Goal: Task Accomplishment & Management: Complete application form

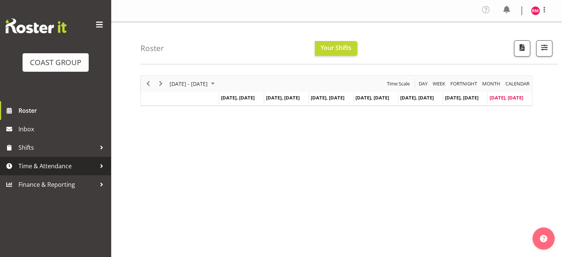
click at [77, 171] on span "Time & Attendance" at bounding box center [57, 165] width 78 height 11
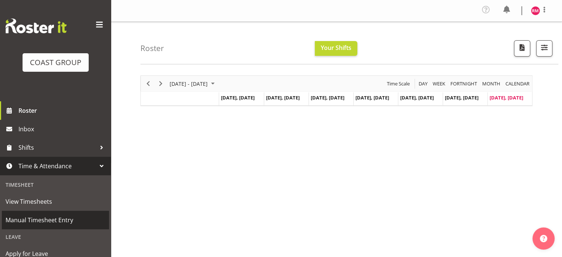
click at [61, 218] on span "Manual Timesheet Entry" at bounding box center [56, 219] width 100 height 11
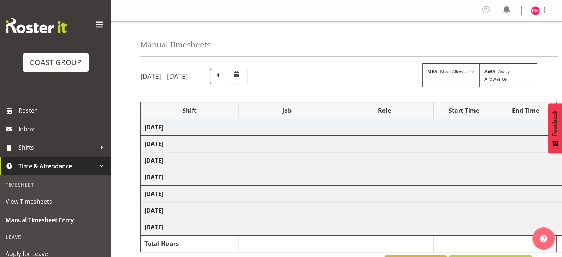
select select "62215"
select select "9476"
select select "62215"
select select "9476"
select select "62215"
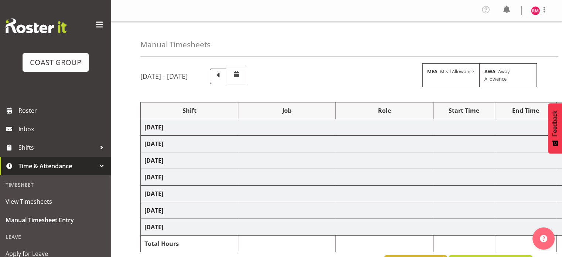
select select "9476"
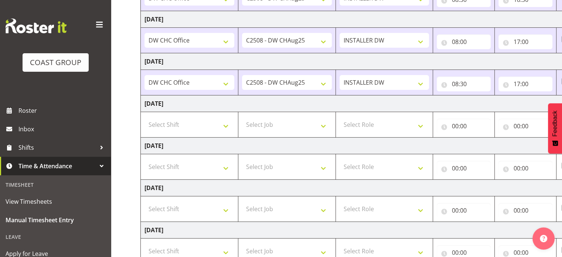
scroll to position [185, 0]
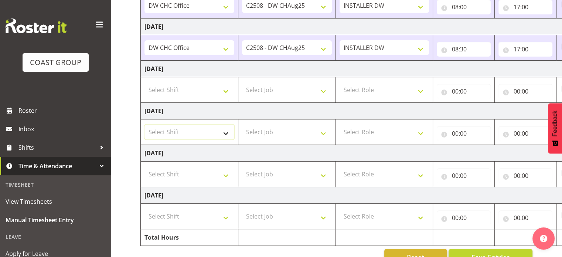
click at [196, 127] on select "Select Shift CHC SIGN ADMIN (LEAVE ALONE, DONT MAKE INACTIVE) DW CHC ARK WORK D…" at bounding box center [189, 131] width 90 height 15
select select "62215"
click at [144, 124] on select "Select Shift CHC SIGN ADMIN (LEAVE ALONE, DONT MAKE INACTIVE) DW CHC ARK WORK D…" at bounding box center [189, 131] width 90 height 15
click at [295, 134] on select "Select Job 1 Carlton Events 1 Carlton Hamilton 1 Carlton Wellington 1 EHS WAREH…" at bounding box center [287, 131] width 90 height 15
select select "9476"
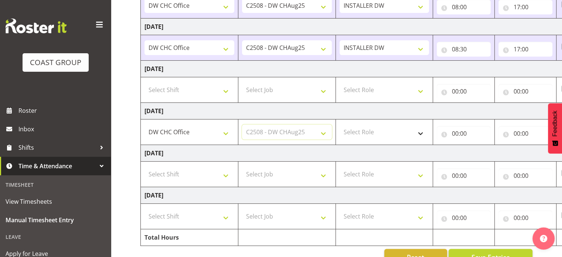
click at [242, 124] on select "Select Job 1 Carlton Events 1 Carlton Hamilton 1 Carlton Wellington 1 EHS WAREH…" at bounding box center [287, 131] width 90 height 15
click at [377, 129] on select "Select Role INSTALLER DW" at bounding box center [384, 131] width 90 height 15
select select "219"
click at [339, 124] on select "Select Role INSTALLER DW" at bounding box center [384, 131] width 90 height 15
click at [451, 131] on input "00:00" at bounding box center [463, 133] width 54 height 15
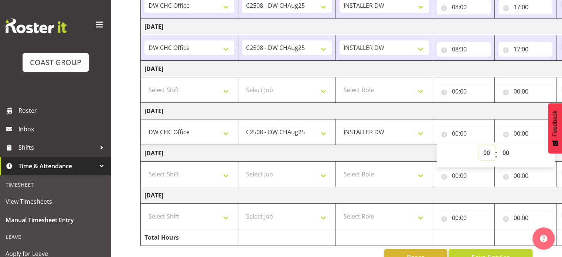
click at [488, 149] on select "00 01 02 03 04 05 06 07 08 09 10 11 12 13 14 15 16 17 18 19 20 21 22 23" at bounding box center [486, 152] width 17 height 15
select select "12"
click at [478, 145] on select "00 01 02 03 04 05 06 07 08 09 10 11 12 13 14 15 16 17 18 19 20 21 22 23" at bounding box center [486, 152] width 17 height 15
type input "12:00"
click at [480, 132] on input "12:00" at bounding box center [463, 133] width 54 height 15
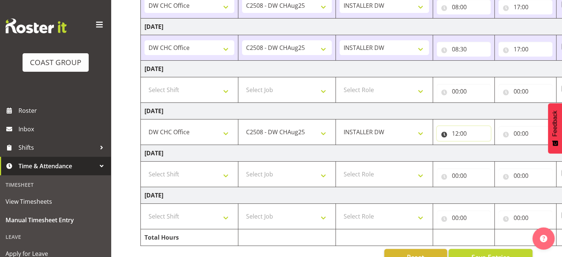
click at [474, 130] on input "12:00" at bounding box center [463, 133] width 54 height 15
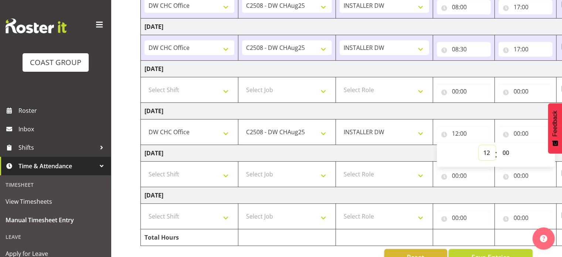
click at [485, 149] on select "00 01 02 03 04 05 06 07 08 09 10 11 12 13 14 15 16 17 18 19 20 21 22 23" at bounding box center [486, 152] width 17 height 15
select select "14"
click at [478, 145] on select "00 01 02 03 04 05 06 07 08 09 10 11 12 13 14 15 16 17 18 19 20 21 22 23" at bounding box center [486, 152] width 17 height 15
type input "14:00"
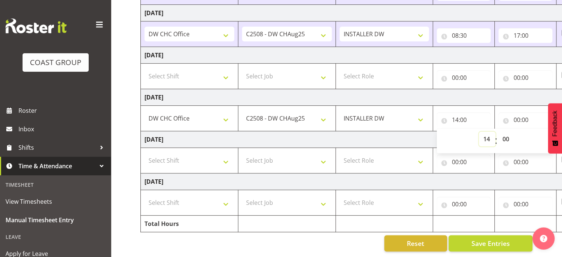
scroll to position [0, 96]
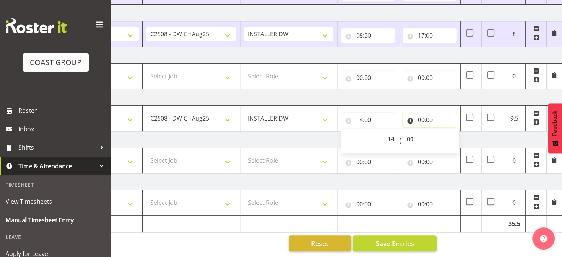
click at [432, 114] on input "00:00" at bounding box center [429, 119] width 54 height 15
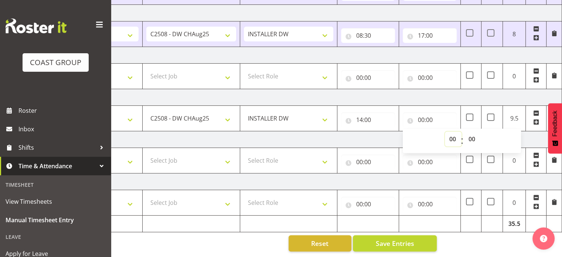
click at [452, 137] on select "00 01 02 03 04 05 06 07 08 09 10 11 12 13 14 15 16 17 18 19 20 21 22 23" at bounding box center [452, 138] width 17 height 15
select select "16"
click at [444, 131] on select "00 01 02 03 04 05 06 07 08 09 10 11 12 13 14 15 16 17 18 19 20 21 22 23" at bounding box center [452, 138] width 17 height 15
type input "16:00"
click at [476, 131] on select "00 01 02 03 04 05 06 07 08 09 10 11 12 13 14 15 16 17 18 19 20 21 22 23 24 25 2…" at bounding box center [472, 138] width 17 height 15
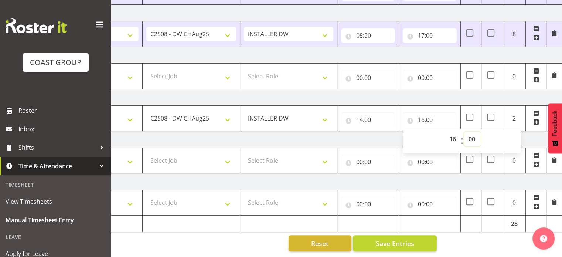
select select "15"
click at [464, 131] on select "00 01 02 03 04 05 06 07 08 09 10 11 12 13 14 15 16 17 18 19 20 21 22 23 24 25 2…" at bounding box center [472, 138] width 17 height 15
type input "16:15"
click at [408, 89] on td "Sunday 31st August 2025" at bounding box center [303, 97] width 516 height 17
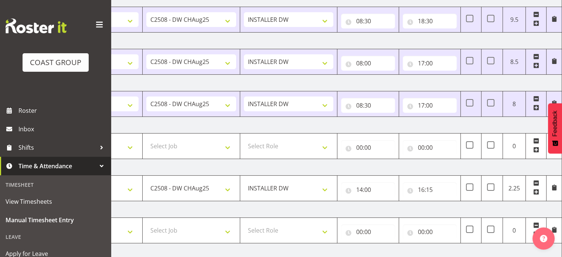
scroll to position [202, 0]
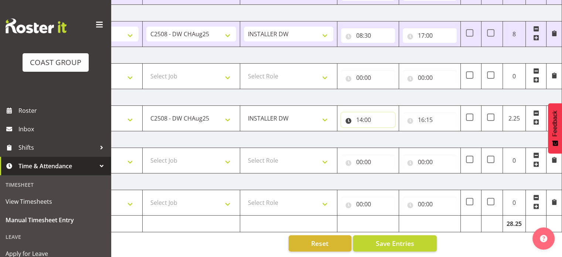
click at [372, 115] on input "14:00" at bounding box center [368, 119] width 54 height 15
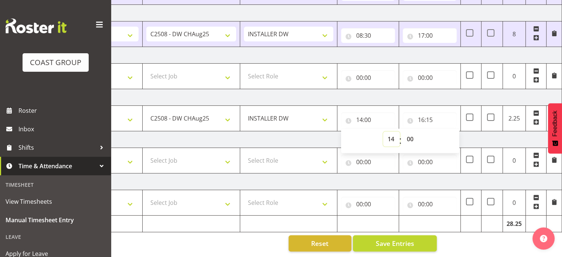
click at [389, 135] on select "00 01 02 03 04 05 06 07 08 09 10 11 12 13 14 15 16 17 18 19 20 21 22 23" at bounding box center [391, 138] width 17 height 15
select select "13"
click at [383, 131] on select "00 01 02 03 04 05 06 07 08 09 10 11 12 13 14 15 16 17 18 19 20 21 22 23" at bounding box center [391, 138] width 17 height 15
type input "13:00"
click at [408, 133] on select "00 01 02 03 04 05 06 07 08 09 10 11 12 13 14 15 16 17 18 19 20 21 22 23 24 25 2…" at bounding box center [410, 138] width 17 height 15
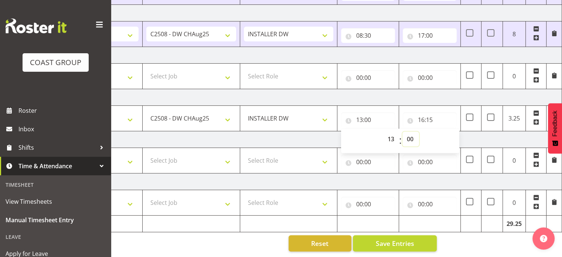
select select "45"
click at [402, 131] on select "00 01 02 03 04 05 06 07 08 09 10 11 12 13 14 15 16 17 18 19 20 21 22 23 24 25 2…" at bounding box center [410, 138] width 17 height 15
type input "13:45"
click at [439, 93] on td "Sunday 31st August 2025" at bounding box center [303, 97] width 516 height 17
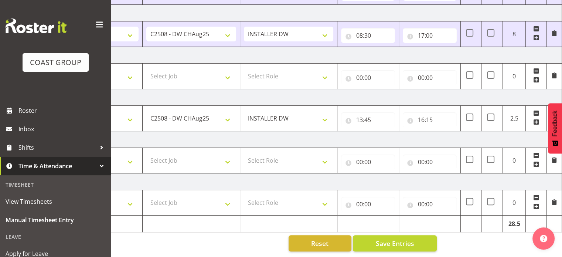
click at [443, 89] on td "Sunday 31st August 2025" at bounding box center [303, 97] width 516 height 17
click at [399, 238] on span "Save Entries" at bounding box center [394, 243] width 38 height 10
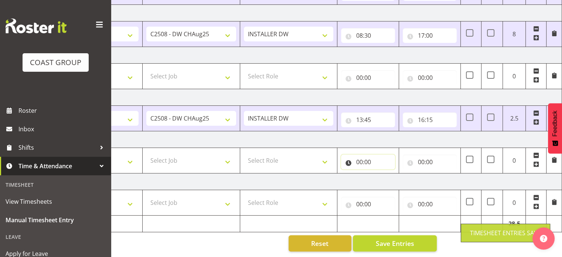
click at [364, 156] on input "00:00" at bounding box center [368, 161] width 54 height 15
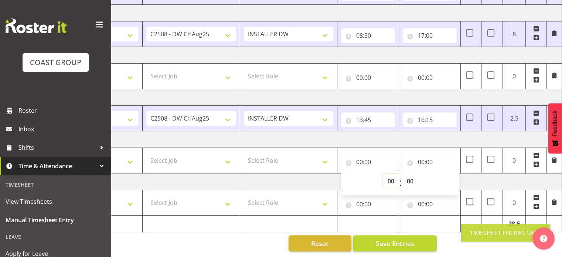
click at [392, 174] on select "00 01 02 03 04 05 06 07 08 09 10 11 12 13 14 15 16 17 18 19 20 21 22 23" at bounding box center [391, 181] width 17 height 15
select select "8"
click at [383, 174] on select "00 01 02 03 04 05 06 07 08 09 10 11 12 13 14 15 16 17 18 19 20 21 22 23" at bounding box center [391, 181] width 17 height 15
type input "08:00"
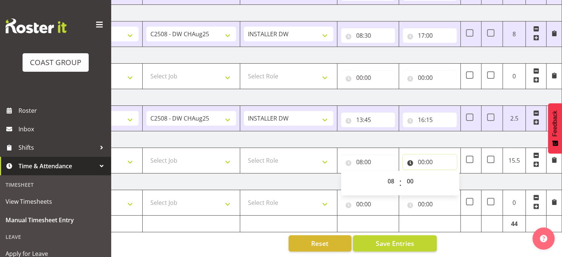
click at [433, 154] on input "00:00" at bounding box center [429, 161] width 54 height 15
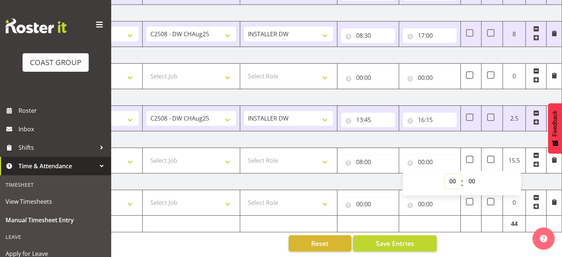
click at [448, 174] on select "00 01 02 03 04 05 06 07 08 09 10 11 12 13 14 15 16 17 18 19 20 21 22 23" at bounding box center [452, 181] width 17 height 15
select select "16"
click at [444, 174] on select "00 01 02 03 04 05 06 07 08 09 10 11 12 13 14 15 16 17 18 19 20 21 22 23" at bounding box center [452, 181] width 17 height 15
type input "16:00"
click at [456, 174] on select "00 01 02 03 04 05 06 07 08 09 10 11 12 13 14 15 16 17 18 19 20 21 22 23" at bounding box center [452, 181] width 17 height 15
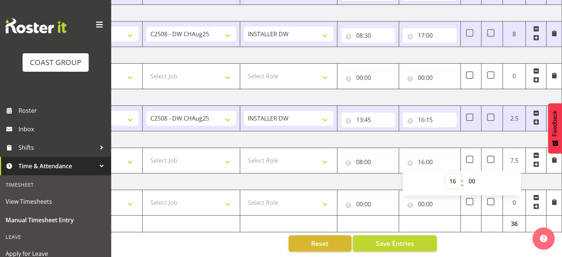
select select "18"
click at [444, 174] on select "00 01 02 03 04 05 06 07 08 09 10 11 12 13 14 15 16 17 18 19 20 21 22 23" at bounding box center [452, 181] width 17 height 15
type input "18:00"
click at [452, 174] on select "00 01 02 03 04 05 06 07 08 09 10 11 12 13 14 15 16 17 18 19 20 21 22 23" at bounding box center [452, 181] width 17 height 15
select select "17"
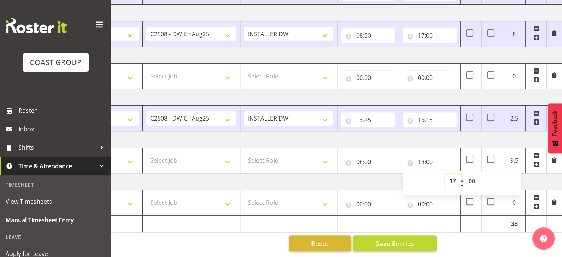
click at [444, 174] on select "00 01 02 03 04 05 06 07 08 09 10 11 12 13 14 15 16 17 18 19 20 21 22 23" at bounding box center [452, 181] width 17 height 15
type input "17:00"
click at [435, 137] on td "Monday 1st September 2025" at bounding box center [303, 139] width 516 height 17
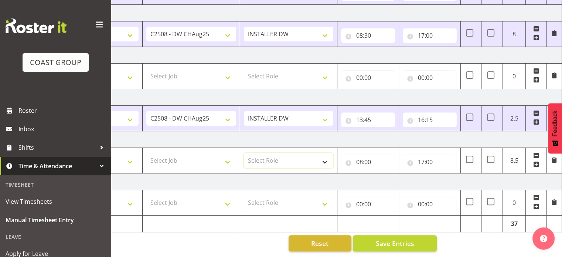
click at [255, 155] on select "Select Role INSTALLER DW" at bounding box center [289, 160] width 90 height 15
select select "219"
click at [244, 153] on select "Select Role INSTALLER DW" at bounding box center [289, 160] width 90 height 15
click at [211, 153] on select "Select Job 1 Carlton Events 1 Carlton Hamilton 1 Carlton Wellington 1 EHS WAREH…" at bounding box center [191, 160] width 90 height 15
select select "9476"
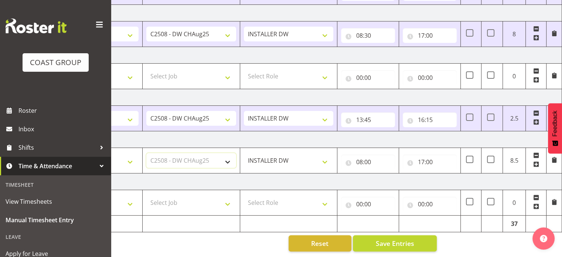
click at [146, 153] on select "Select Job 1 Carlton Events 1 Carlton Hamilton 1 Carlton Wellington 1 EHS WAREH…" at bounding box center [191, 160] width 90 height 15
click at [130, 158] on select "Select Shift CHC SIGN ADMIN (LEAVE ALONE, DONT MAKE INACTIVE) DW CHC ARK WORK D…" at bounding box center [94, 160] width 90 height 15
select select "62215"
click at [49, 153] on select "Select Shift CHC SIGN ADMIN (LEAVE ALONE, DONT MAKE INACTIVE) DW CHC ARK WORK D…" at bounding box center [94, 160] width 90 height 15
click at [131, 203] on select "Select Shift CHC SIGN ADMIN (LEAVE ALONE, DONT MAKE INACTIVE) DW CHC ARK WORK D…" at bounding box center [94, 202] width 90 height 15
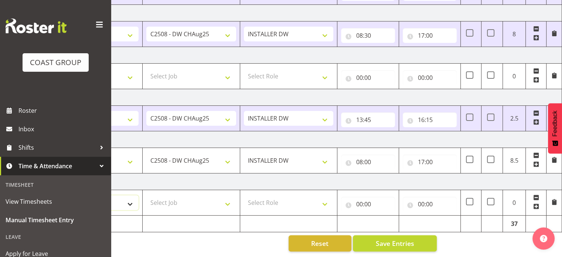
select select "62215"
click at [49, 195] on select "Select Shift CHC SIGN ADMIN (LEAVE ALONE, DONT MAKE INACTIVE) DW CHC ARK WORK D…" at bounding box center [94, 202] width 90 height 15
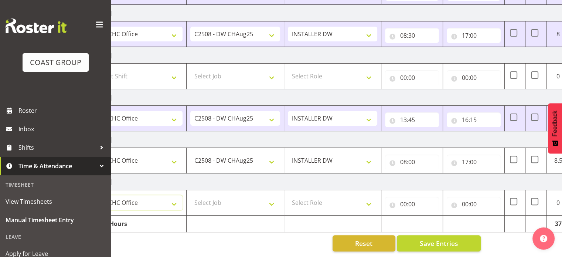
scroll to position [0, 52]
click at [220, 198] on select "Select Job 1 Carlton Events 1 Carlton Hamilton 1 Carlton Wellington 1 EHS WAREH…" at bounding box center [234, 202] width 90 height 15
select select "9465"
click at [189, 195] on select "Select Job 1 Carlton Events 1 Carlton Hamilton 1 Carlton Wellington 1 EHS WAREH…" at bounding box center [234, 202] width 90 height 15
click at [261, 153] on select "1 Carlton Events 1 Carlton Hamilton 1 Carlton Wellington 1 EHS WAREHOUSE/OFFICE…" at bounding box center [234, 160] width 90 height 15
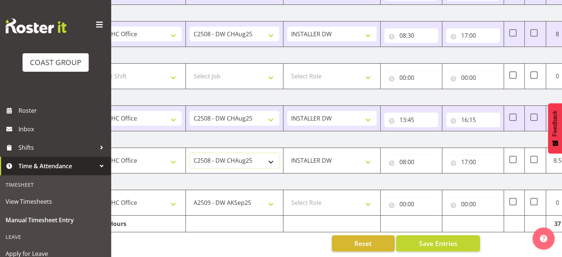
select select "9477"
click at [189, 153] on select "1 Carlton Events 1 Carlton Hamilton 1 Carlton Wellington 1 EHS WAREHOUSE/OFFICE…" at bounding box center [234, 160] width 90 height 15
click at [331, 195] on select "Select Role INSTALLER DW" at bounding box center [332, 202] width 90 height 15
select select "219"
click at [287, 195] on select "Select Role INSTALLER DW" at bounding box center [332, 202] width 90 height 15
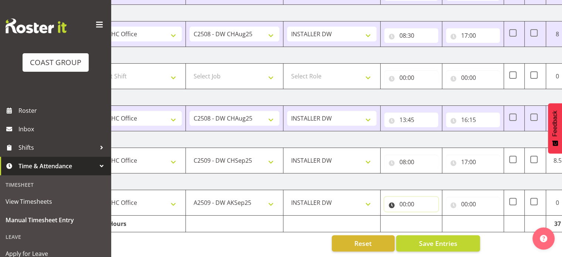
click at [406, 196] on input "00:00" at bounding box center [411, 203] width 54 height 15
click at [437, 217] on select "00 01 02 03 04 05 06 07 08 09 10 11 12 13 14 15 16 17 18 19 20 21 22 23" at bounding box center [434, 223] width 17 height 15
select select "8"
click at [426, 216] on select "00 01 02 03 04 05 06 07 08 09 10 11 12 13 14 15 16 17 18 19 20 21 22 23" at bounding box center [434, 223] width 17 height 15
type input "08:00"
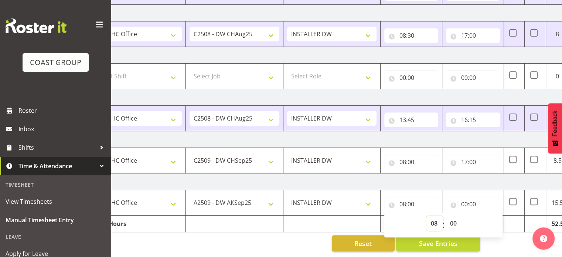
scroll to position [0, 96]
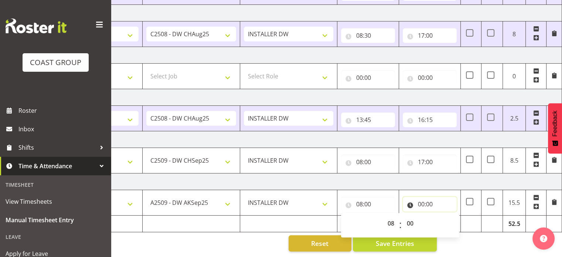
click at [428, 200] on input "00:00" at bounding box center [429, 203] width 54 height 15
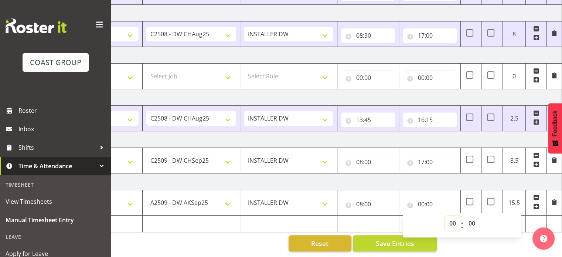
click at [449, 216] on select "00 01 02 03 04 05 06 07 08 09 10 11 12 13 14 15 16 17 18 19 20 21 22 23" at bounding box center [452, 223] width 17 height 15
select select "17"
click at [444, 216] on select "00 01 02 03 04 05 06 07 08 09 10 11 12 13 14 15 16 17 18 19 20 21 22 23" at bounding box center [452, 223] width 17 height 15
type input "17:00"
drag, startPoint x: 471, startPoint y: 215, endPoint x: 471, endPoint y: 212, distance: 3.7
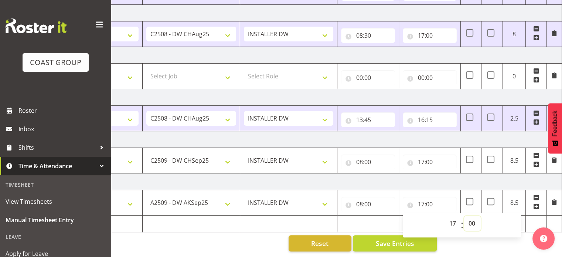
click at [471, 216] on select "00 01 02 03 04 05 06 07 08 09 10 11 12 13 14 15 16 17 18 19 20 21 22 23 24 25 2…" at bounding box center [472, 223] width 17 height 15
select select "30"
click at [464, 216] on select "00 01 02 03 04 05 06 07 08 09 10 11 12 13 14 15 16 17 18 19 20 21 22 23 24 25 2…" at bounding box center [472, 223] width 17 height 15
type input "17:30"
click at [466, 178] on td "Tuesday 2nd September 2025" at bounding box center [303, 181] width 516 height 17
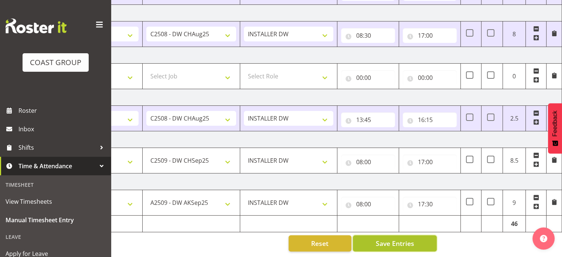
click at [406, 238] on span "Save Entries" at bounding box center [394, 243] width 38 height 10
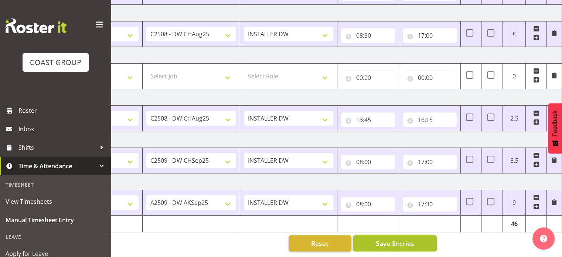
click at [409, 238] on span "Save Entries" at bounding box center [394, 243] width 38 height 10
click at [401, 238] on span "Save Entries" at bounding box center [394, 243] width 38 height 10
